Goal: Information Seeking & Learning: Learn about a topic

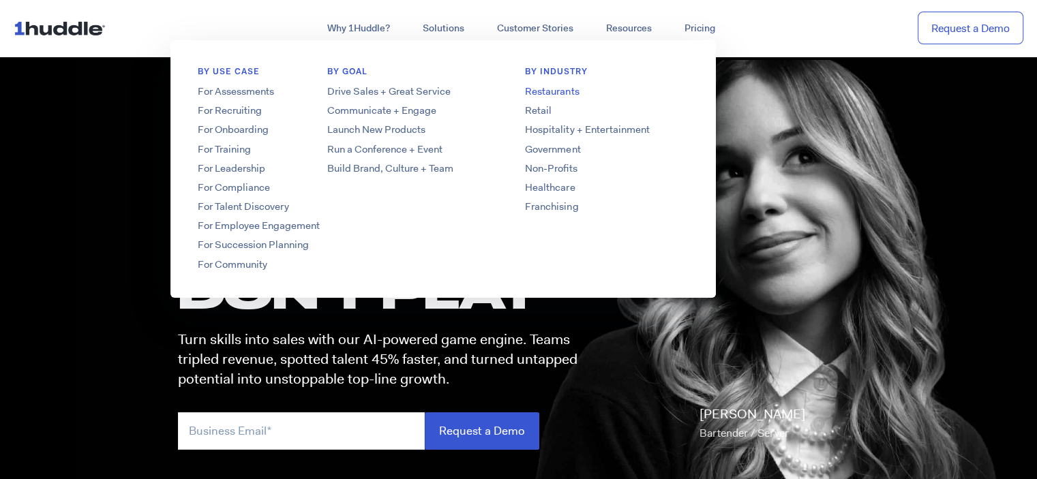
click at [542, 87] on link "Restaurants" at bounding box center [607, 92] width 218 height 14
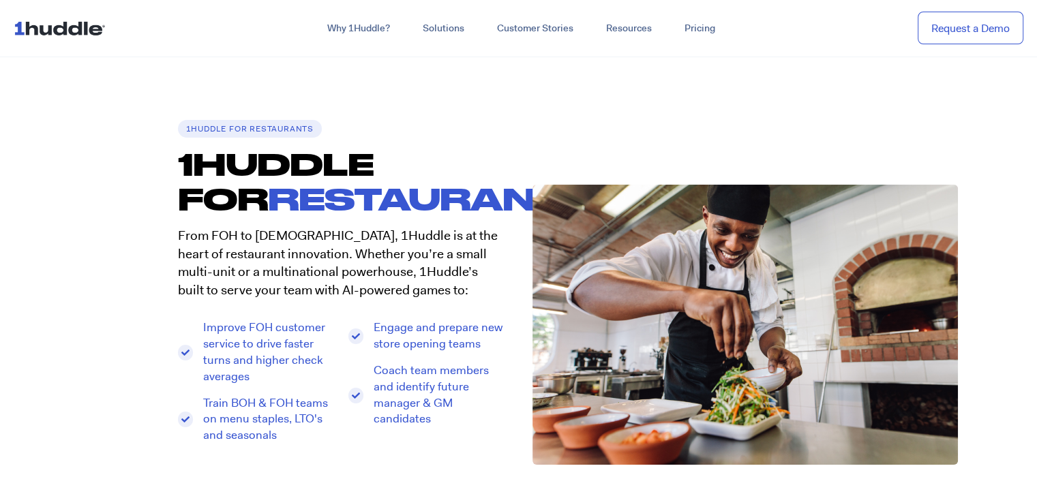
drag, startPoint x: 863, startPoint y: 102, endPoint x: 859, endPoint y: 96, distance: 7.2
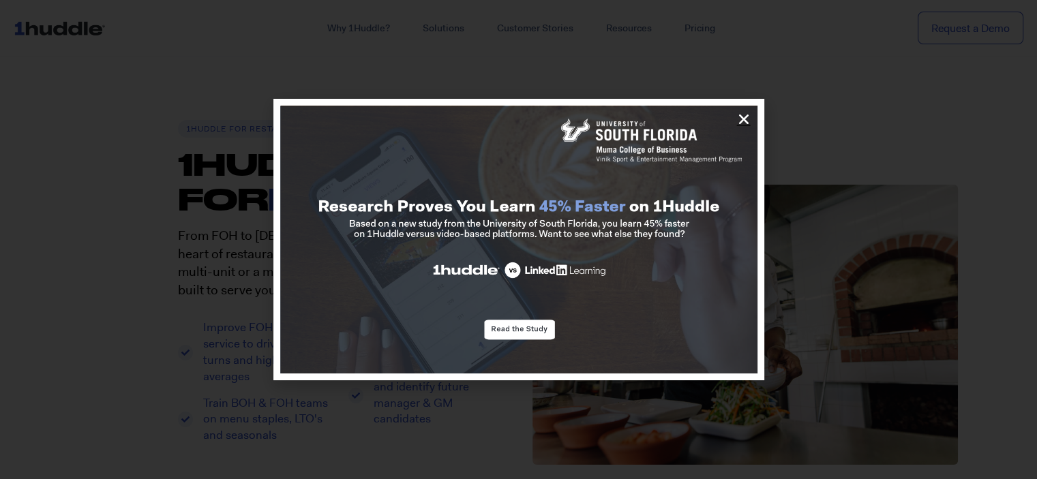
click at [742, 114] on icon "Close" at bounding box center [744, 120] width 14 height 14
